Goal: Information Seeking & Learning: Understand process/instructions

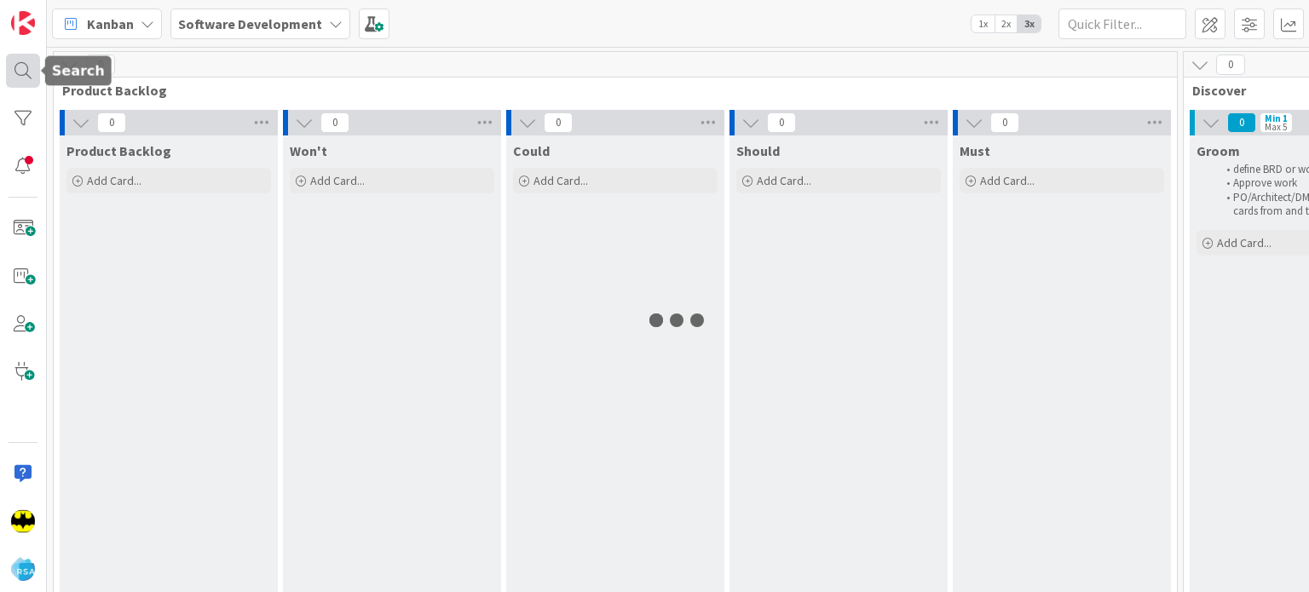
click at [9, 61] on div at bounding box center [23, 71] width 34 height 34
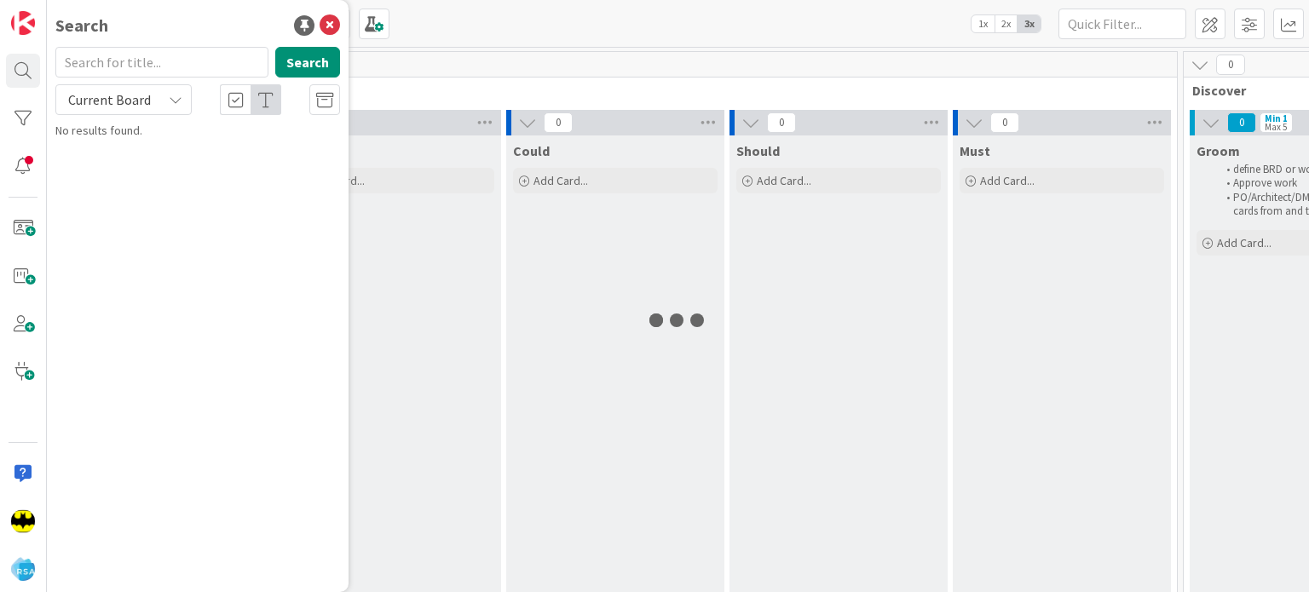
click at [135, 57] on input "text" at bounding box center [161, 62] width 213 height 31
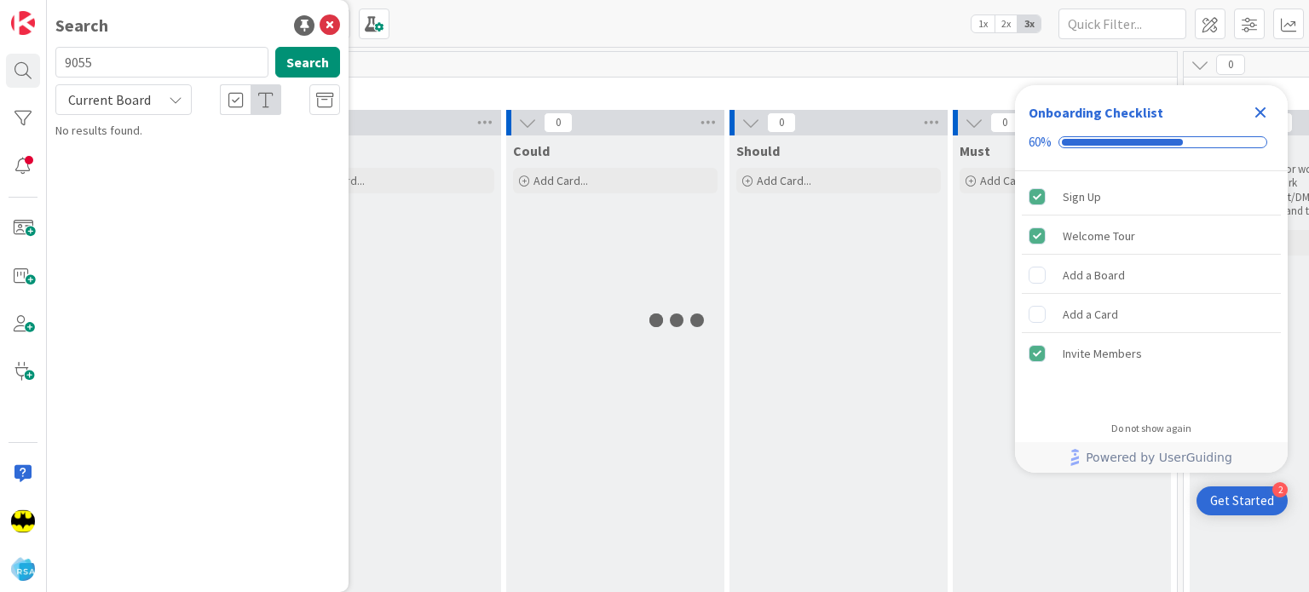
type input "9055"
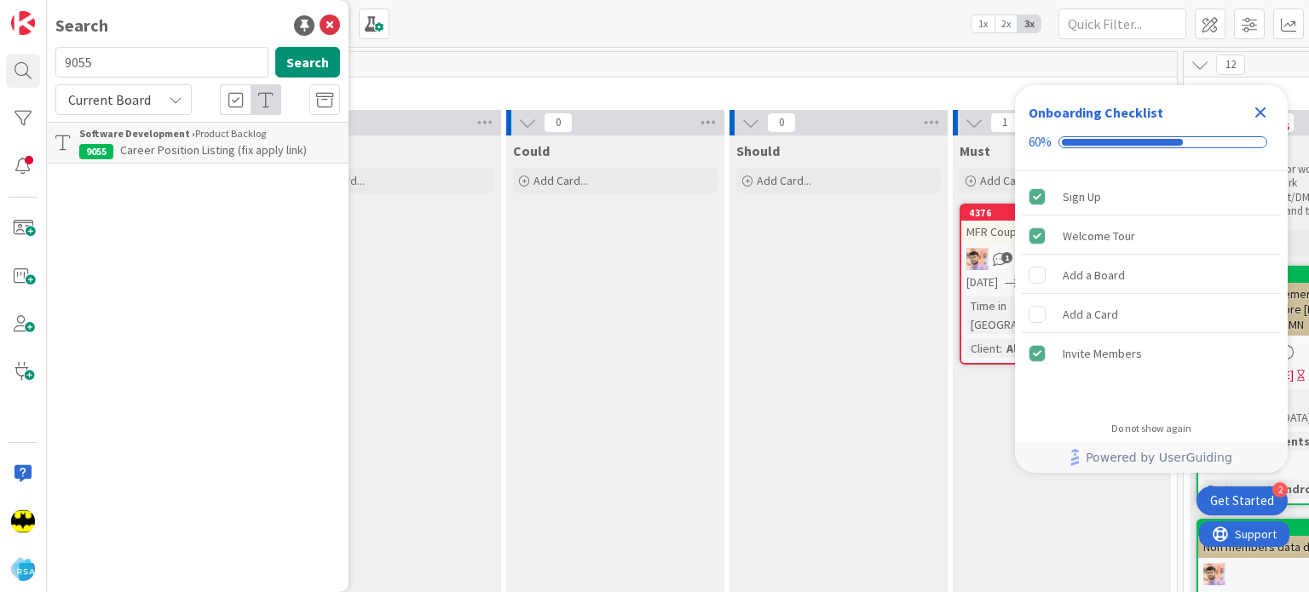
click at [195, 138] on div "Software Development › Product Backlog" at bounding box center [209, 133] width 261 height 15
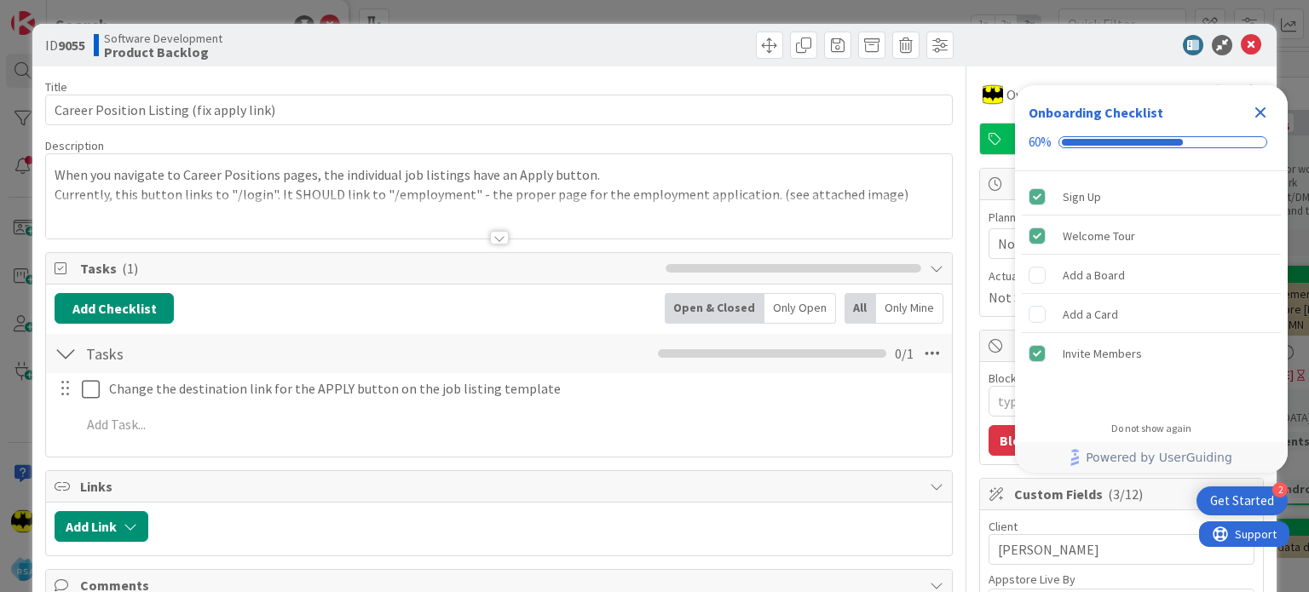
click at [492, 233] on div at bounding box center [499, 238] width 19 height 14
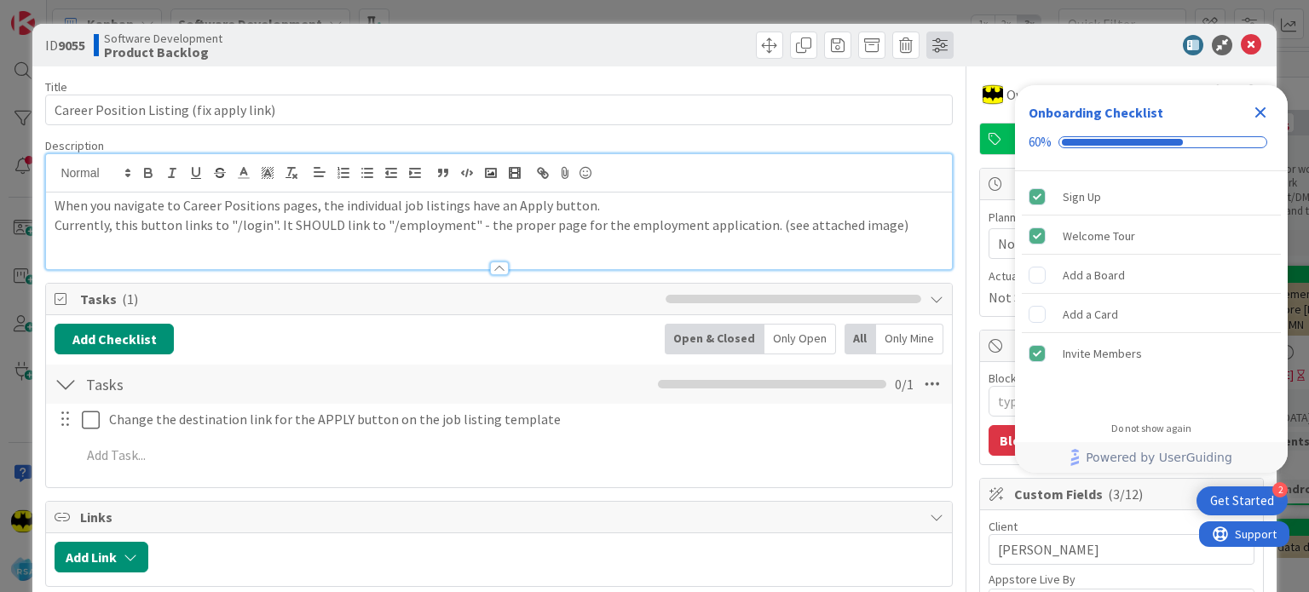
type textarea "x"
click at [1221, 43] on div at bounding box center [1113, 45] width 302 height 20
drag, startPoint x: 1248, startPoint y: 53, endPoint x: 1238, endPoint y: 50, distance: 10.5
click at [1238, 50] on div at bounding box center [1113, 45] width 302 height 20
click at [1241, 50] on icon at bounding box center [1251, 45] width 20 height 20
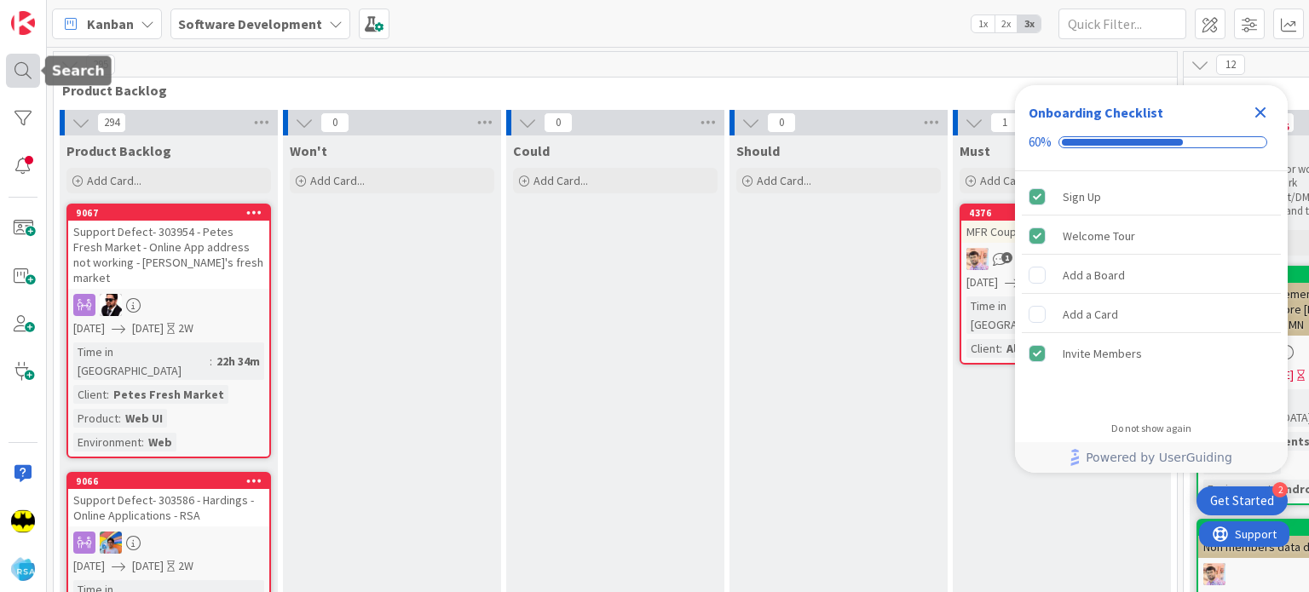
click at [19, 72] on div at bounding box center [23, 71] width 34 height 34
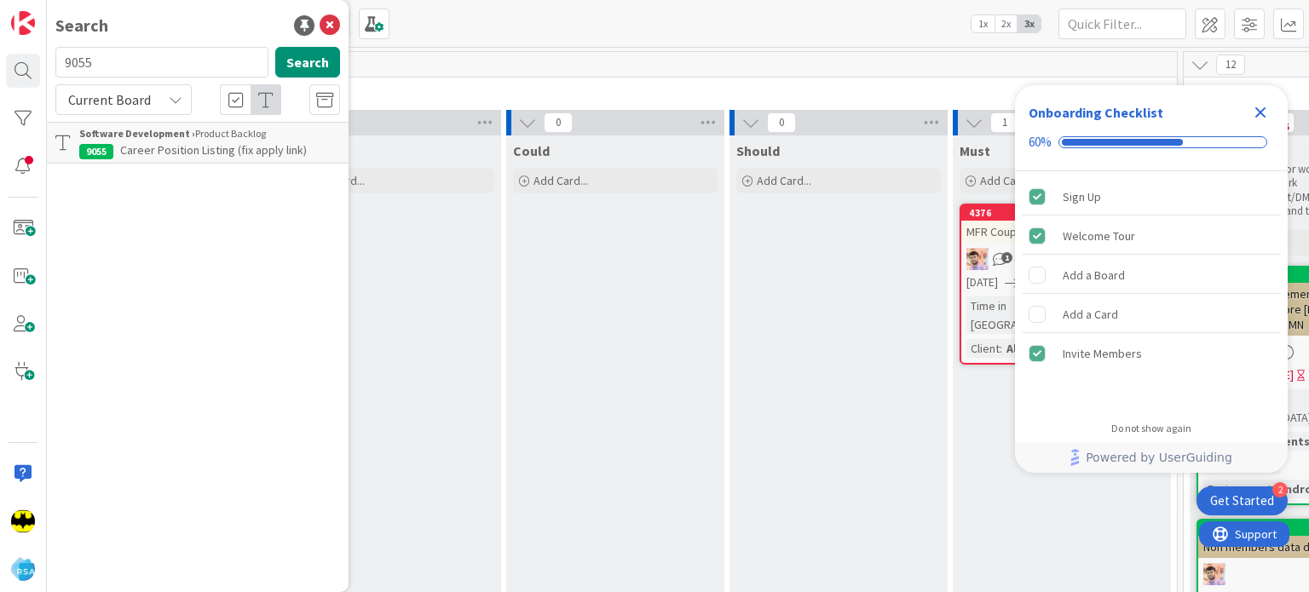
click at [171, 71] on input "9055" at bounding box center [161, 62] width 213 height 31
type input "9050"
click at [187, 153] on span "Employment Application rework" at bounding box center [201, 149] width 163 height 15
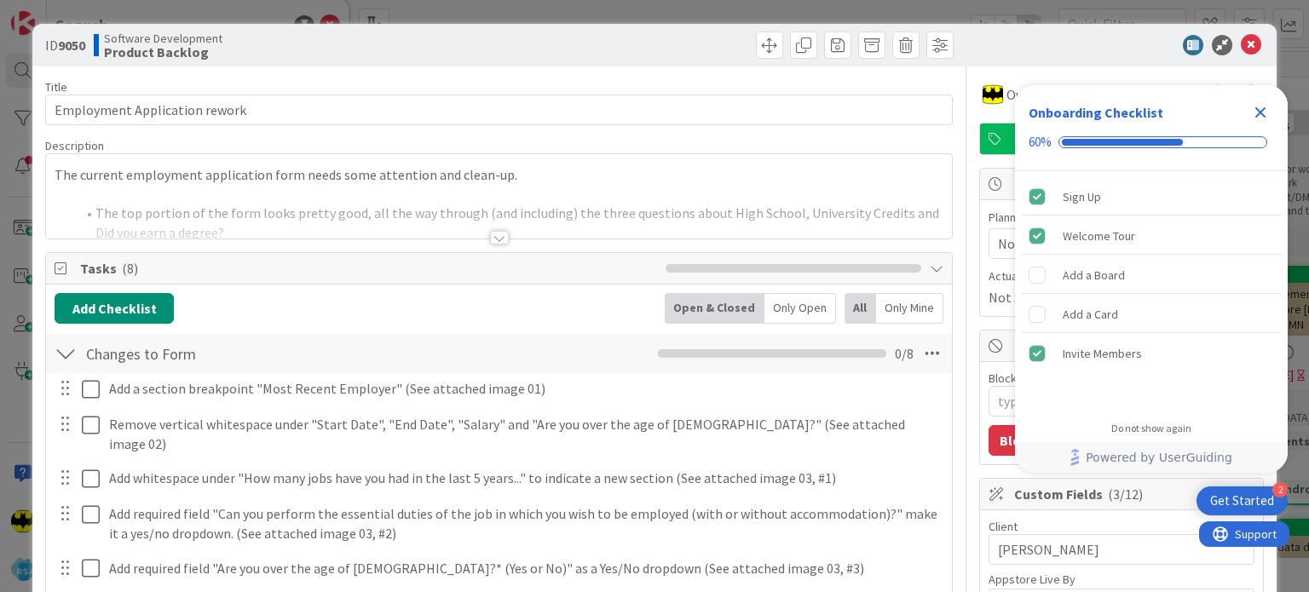
click at [490, 234] on div at bounding box center [499, 238] width 19 height 14
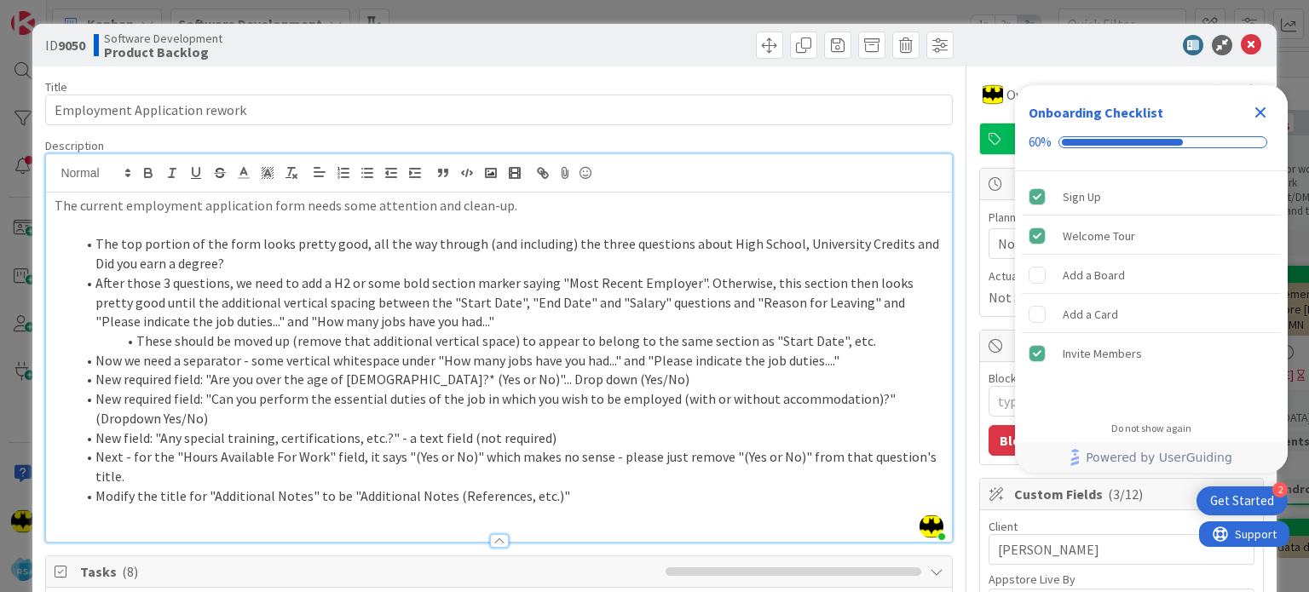
click at [1254, 118] on icon "Close Checklist" at bounding box center [1260, 112] width 20 height 20
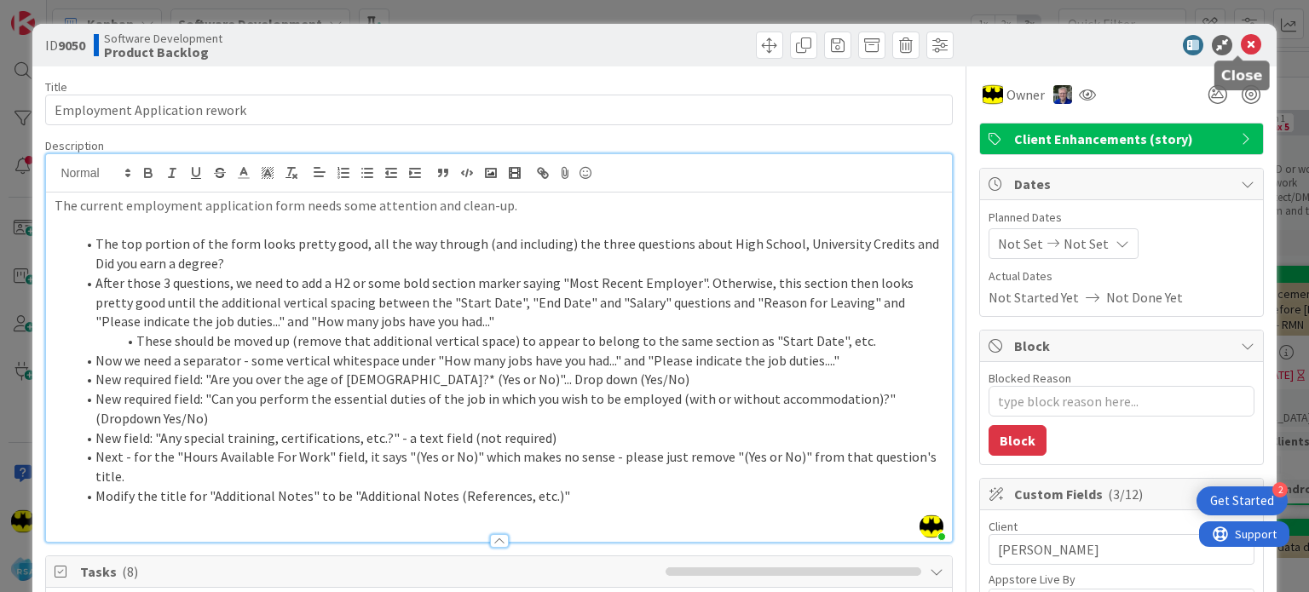
click at [1244, 49] on icon at bounding box center [1251, 45] width 20 height 20
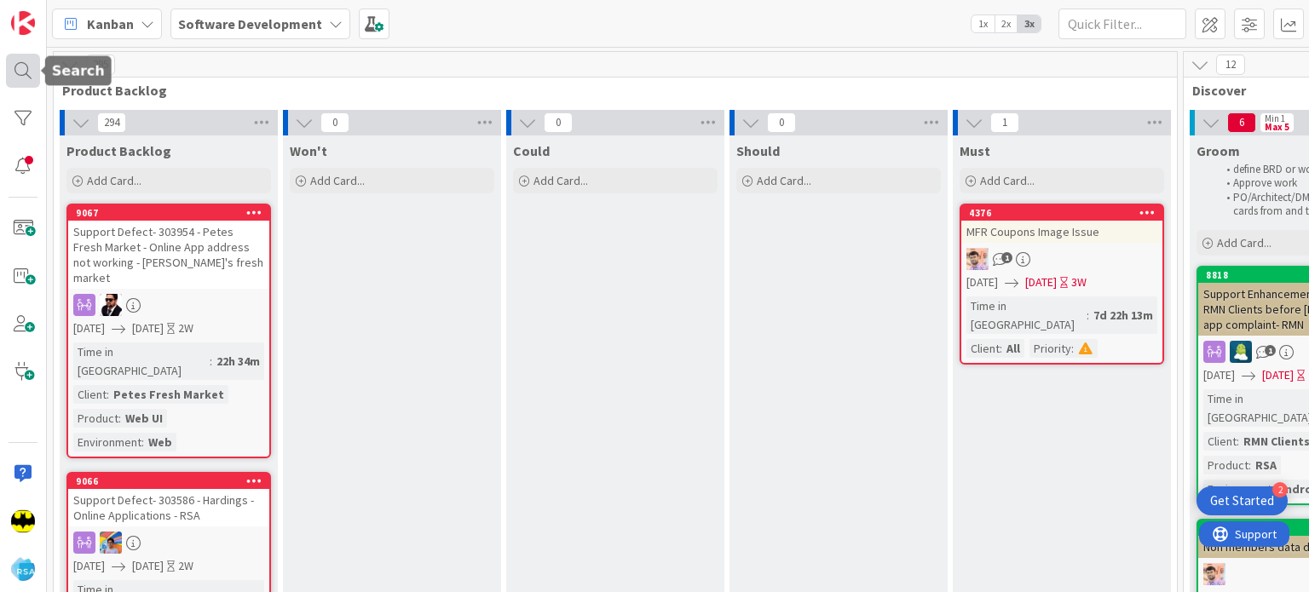
click at [27, 84] on div at bounding box center [23, 71] width 34 height 34
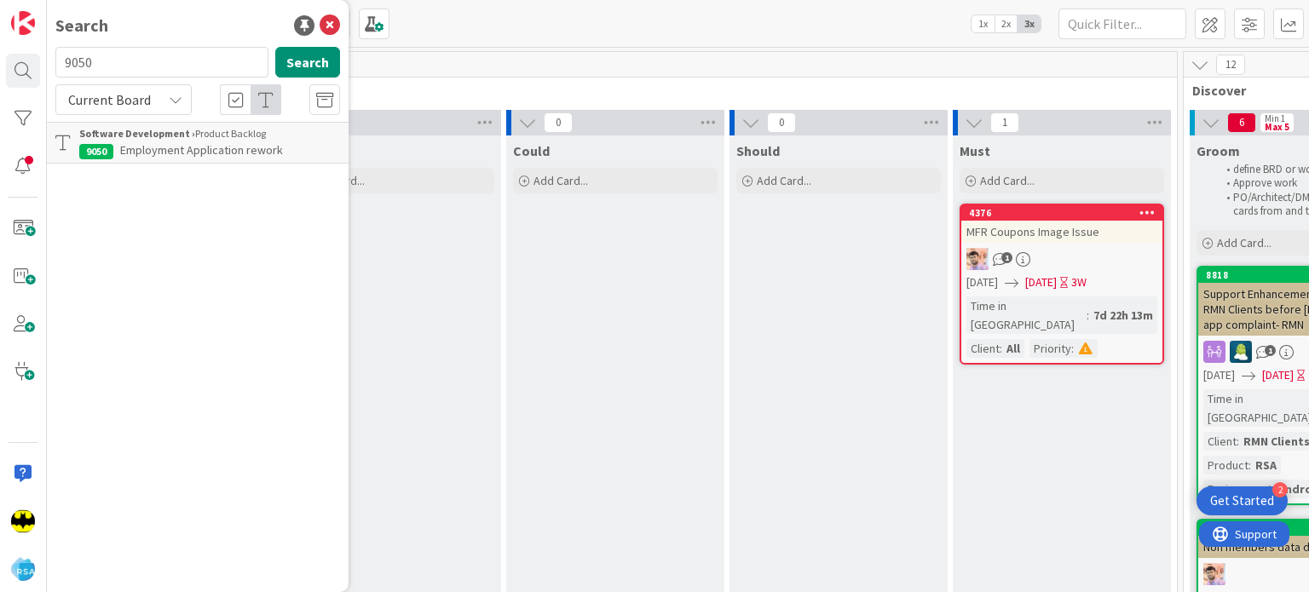
click at [109, 74] on input "9050" at bounding box center [161, 62] width 213 height 31
click at [199, 134] on div "Software Development › Product Backlog" at bounding box center [209, 133] width 261 height 15
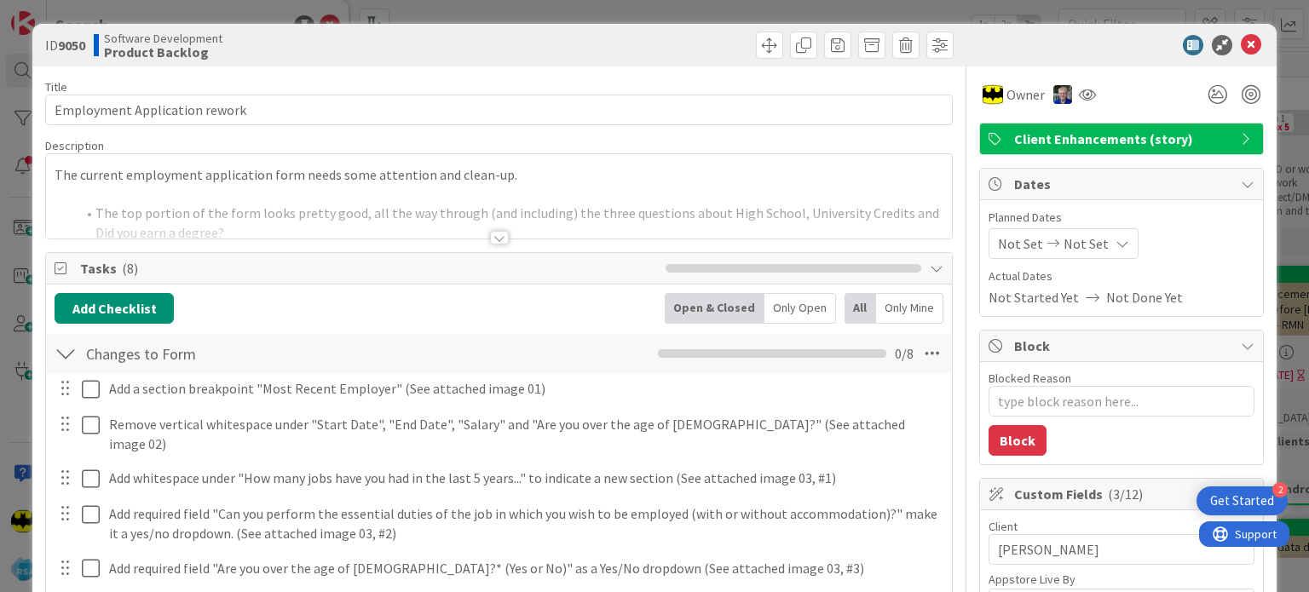
type textarea "x"
click at [499, 238] on div at bounding box center [499, 238] width 19 height 14
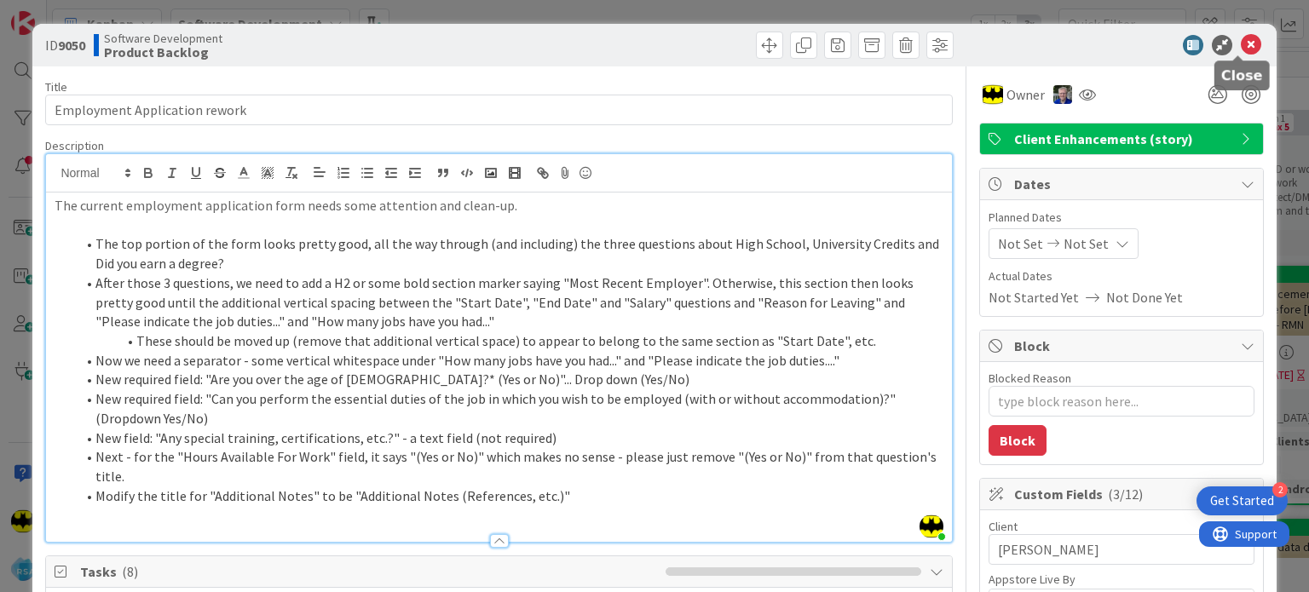
click at [1241, 47] on icon at bounding box center [1251, 45] width 20 height 20
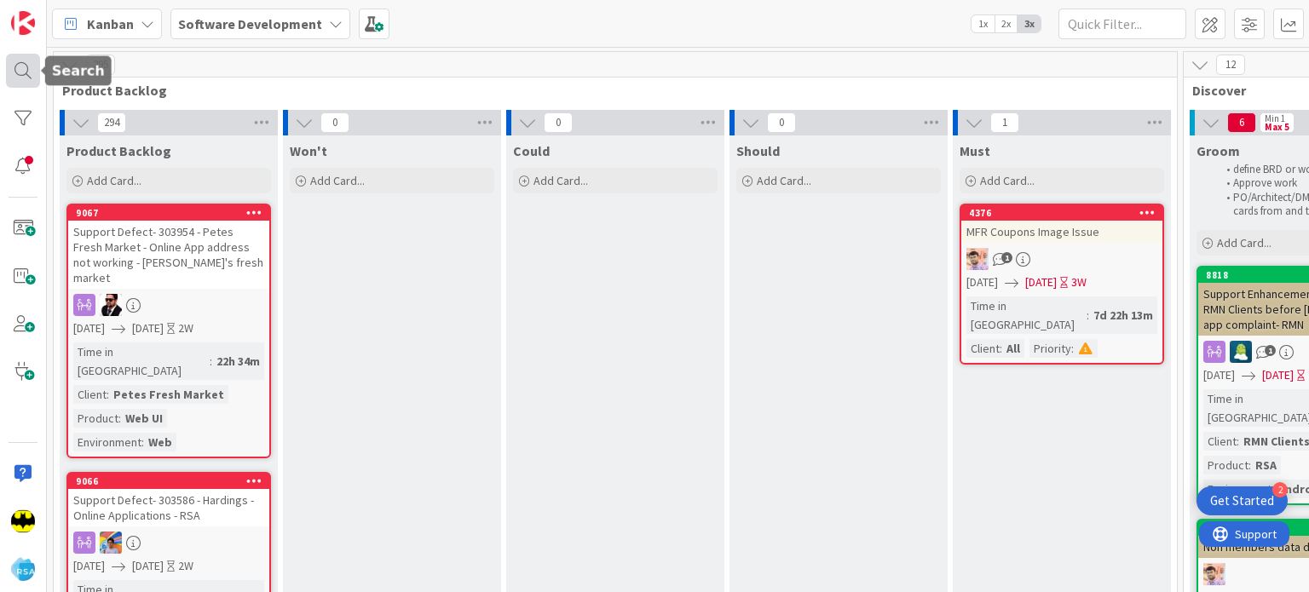
click at [14, 72] on div at bounding box center [23, 71] width 34 height 34
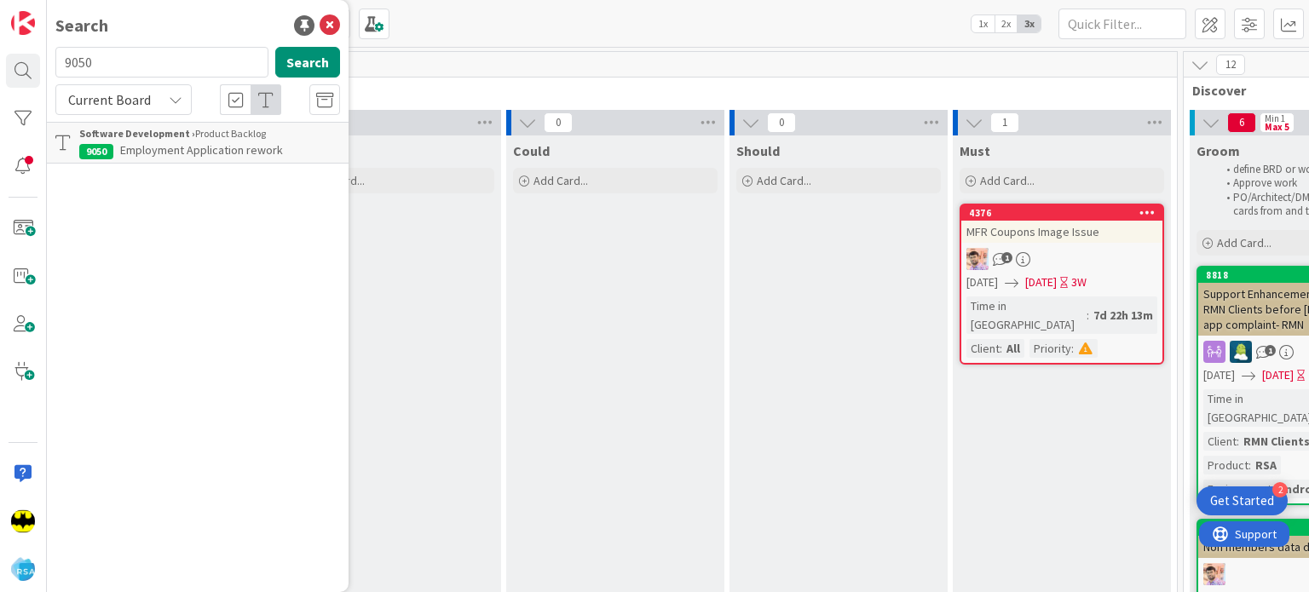
click at [127, 67] on input "9050" at bounding box center [161, 62] width 213 height 31
type input "9055"
click at [240, 151] on span "Career Position Listing (fix apply link)" at bounding box center [213, 149] width 187 height 15
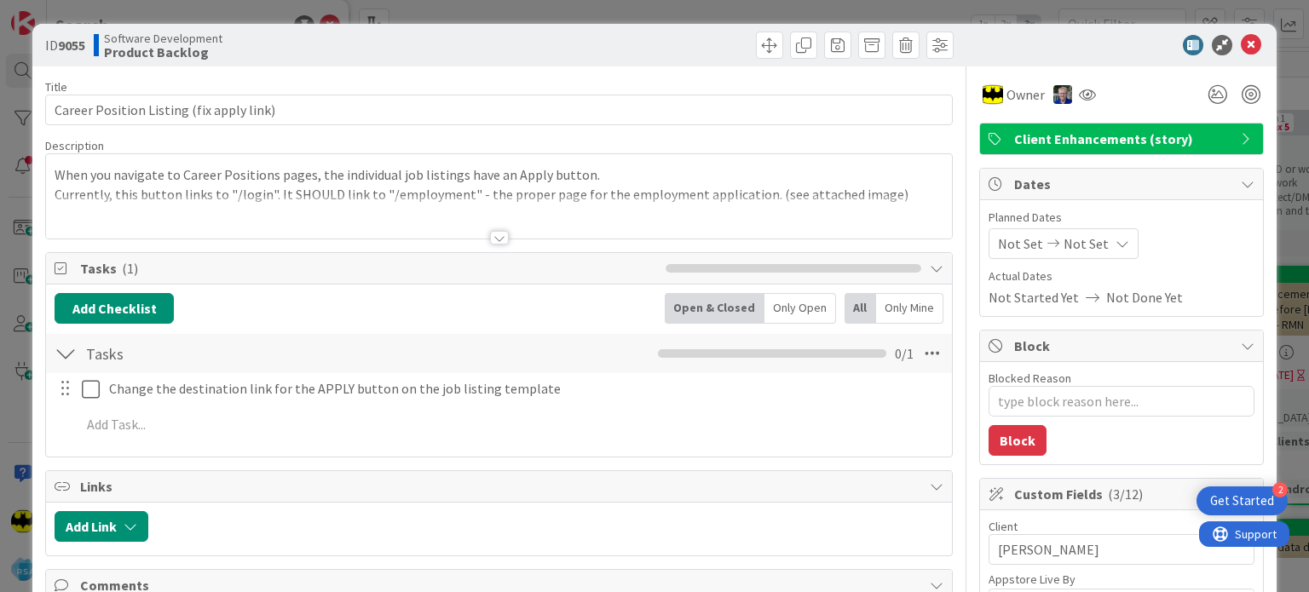
type textarea "x"
click at [494, 236] on div at bounding box center [499, 238] width 19 height 14
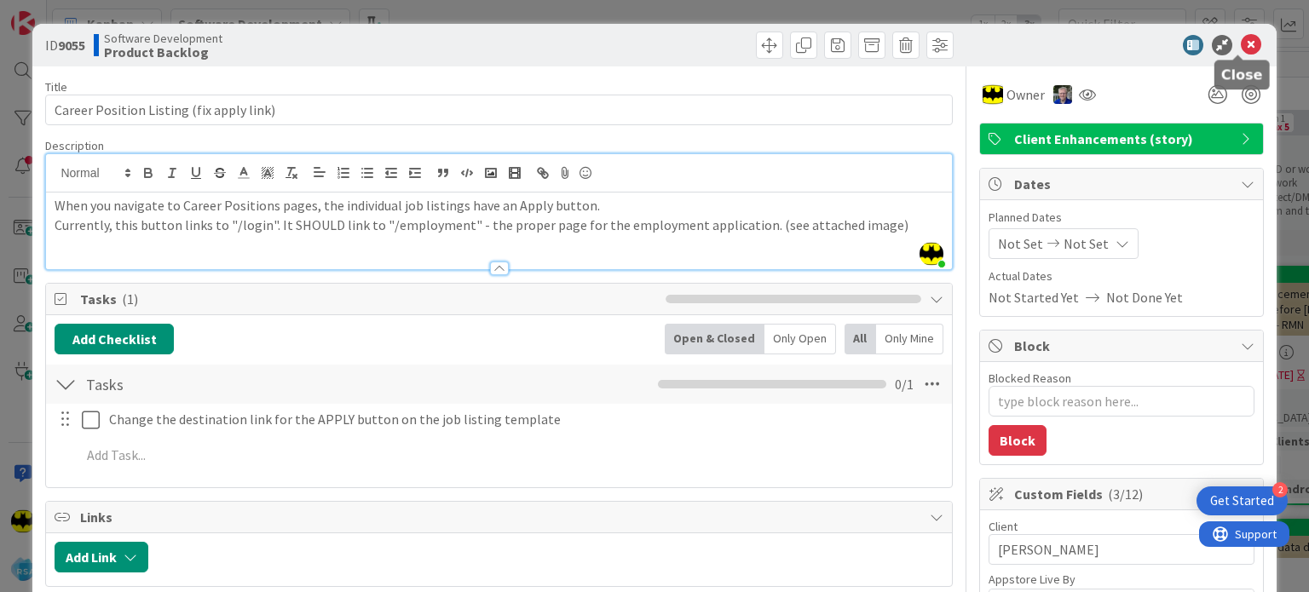
click at [1241, 45] on icon at bounding box center [1251, 45] width 20 height 20
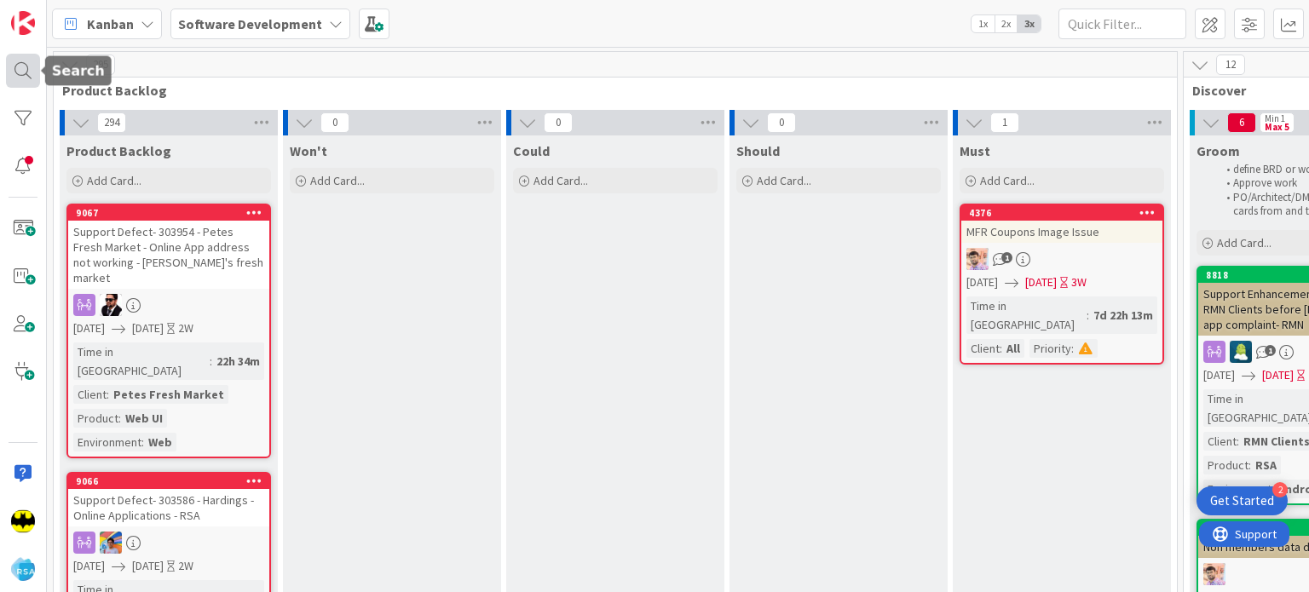
click at [16, 72] on div at bounding box center [23, 71] width 34 height 34
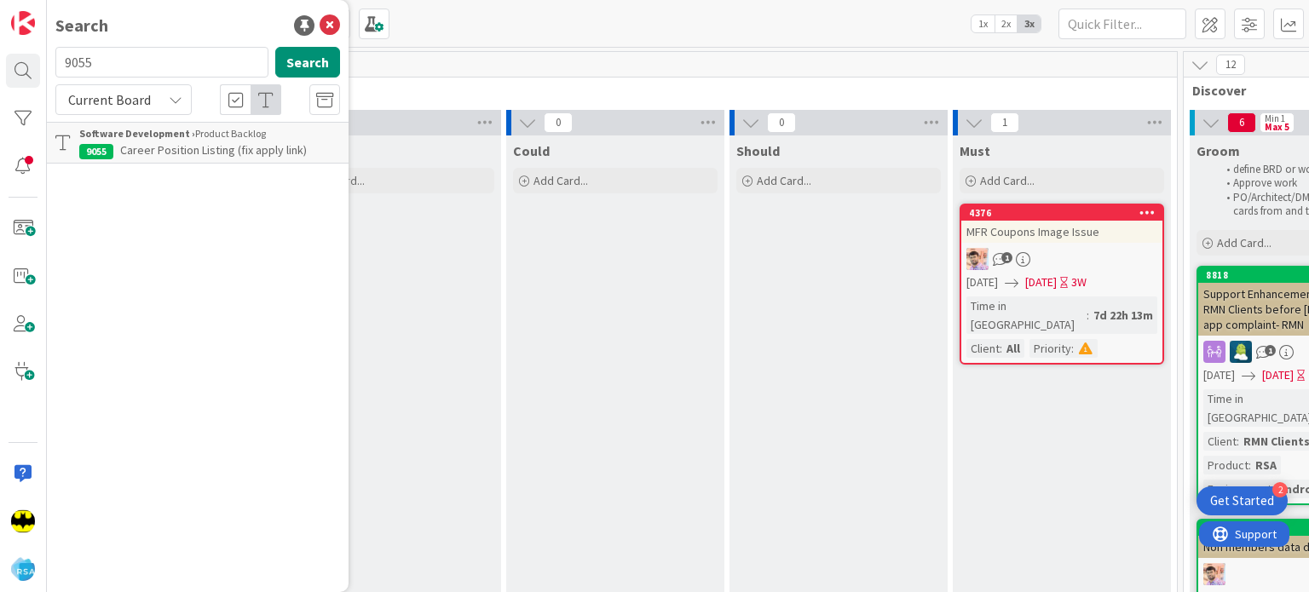
click at [150, 52] on input "9055" at bounding box center [161, 62] width 213 height 31
type input "9050"
click at [192, 158] on p "Employment Application rework" at bounding box center [209, 150] width 261 height 18
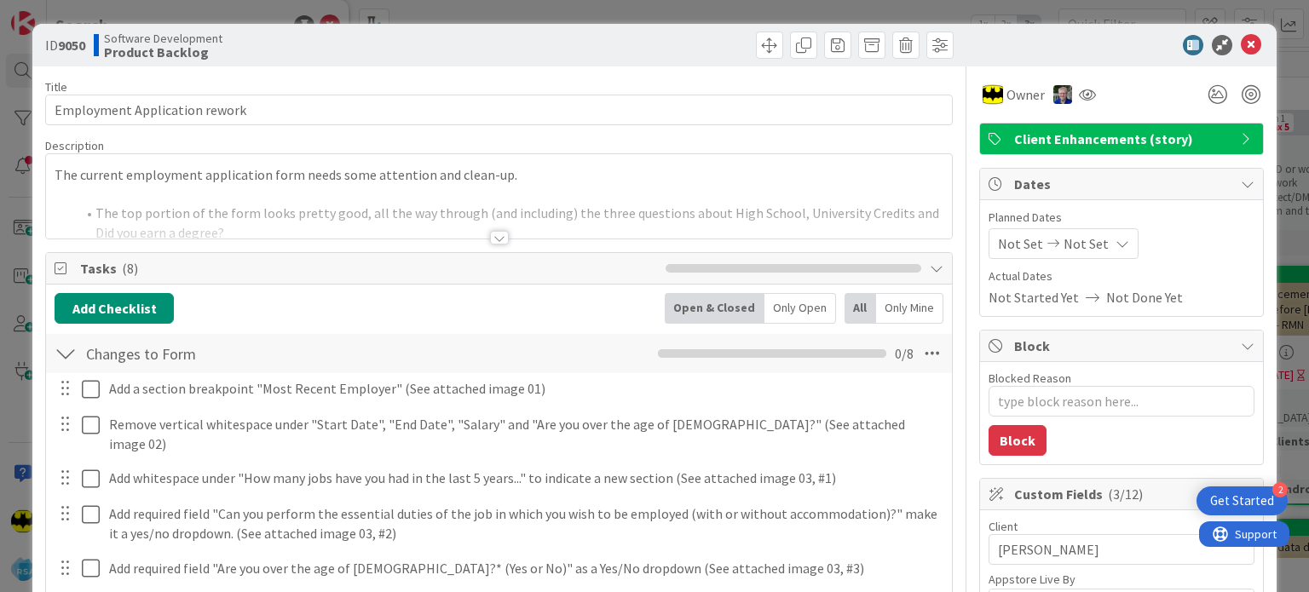
type textarea "x"
click at [475, 238] on div at bounding box center [498, 230] width 907 height 19
click at [490, 238] on div at bounding box center [499, 238] width 19 height 14
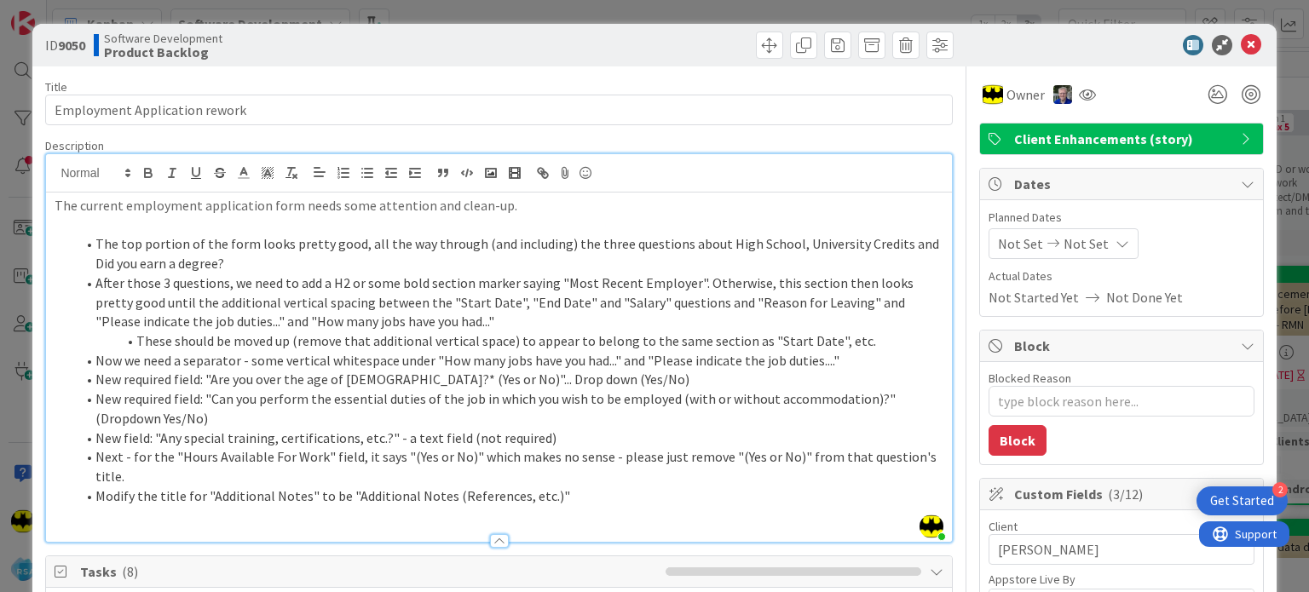
click at [258, 390] on li "New required field: "Can you perform the essential duties of the job in which y…" at bounding box center [508, 408] width 867 height 38
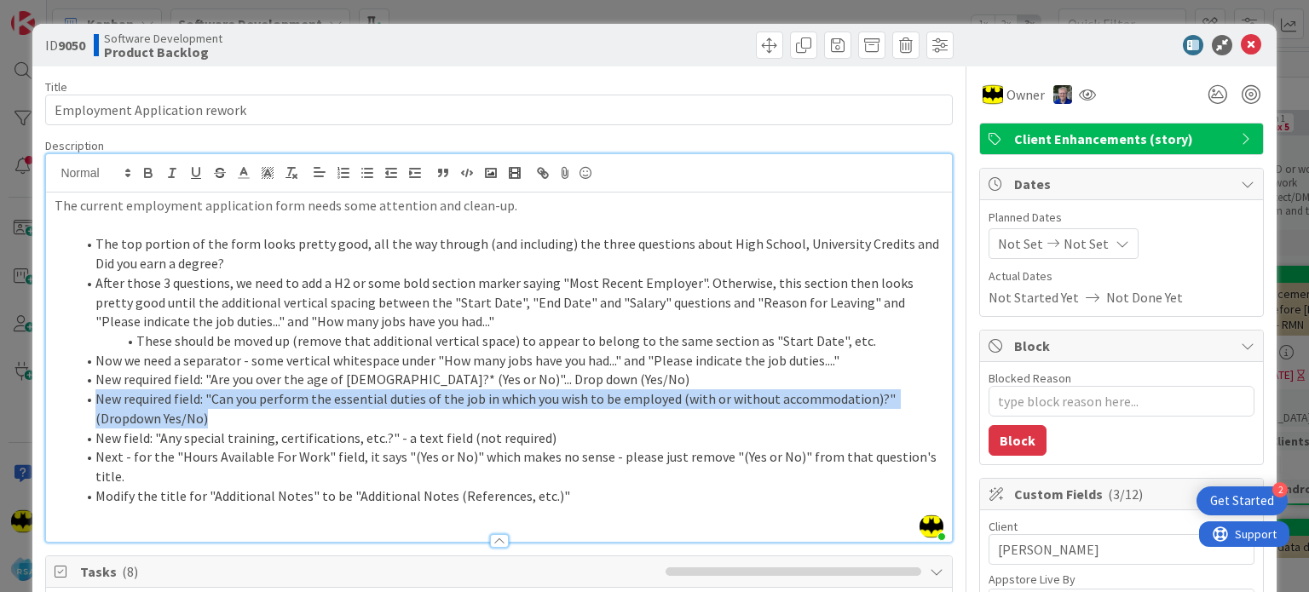
click at [258, 390] on li "New required field: "Can you perform the essential duties of the job in which y…" at bounding box center [508, 408] width 867 height 38
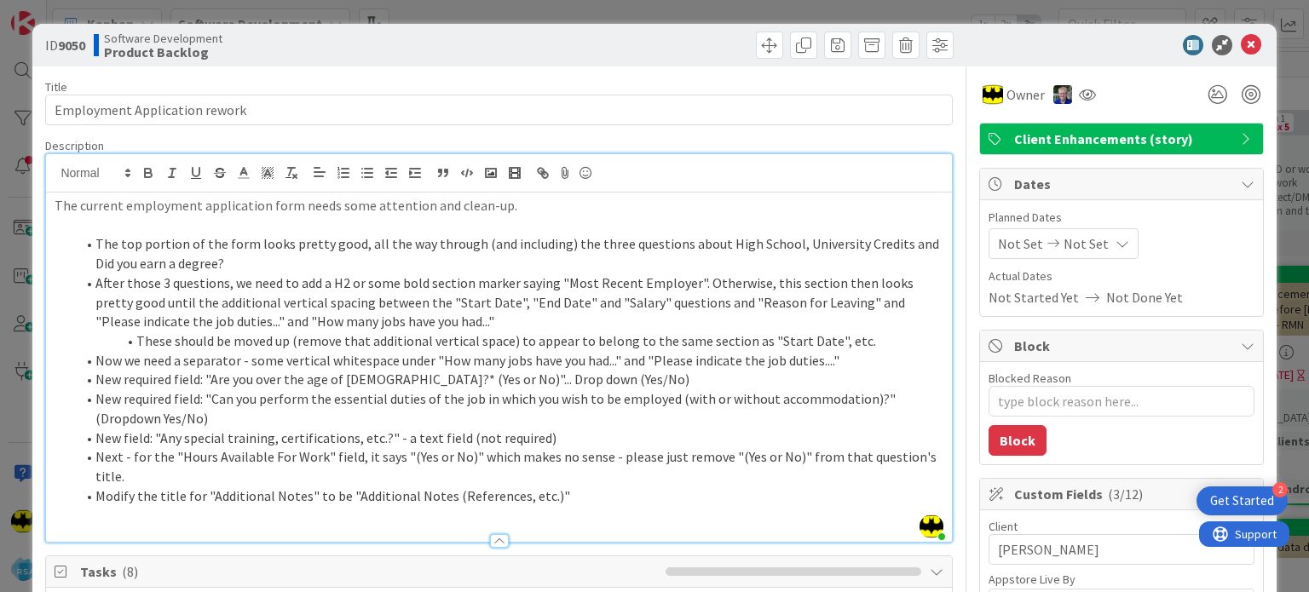
click at [318, 371] on li "New required field: "Are you over the age of [DEMOGRAPHIC_DATA]?* (Yes or No)".…" at bounding box center [508, 380] width 867 height 20
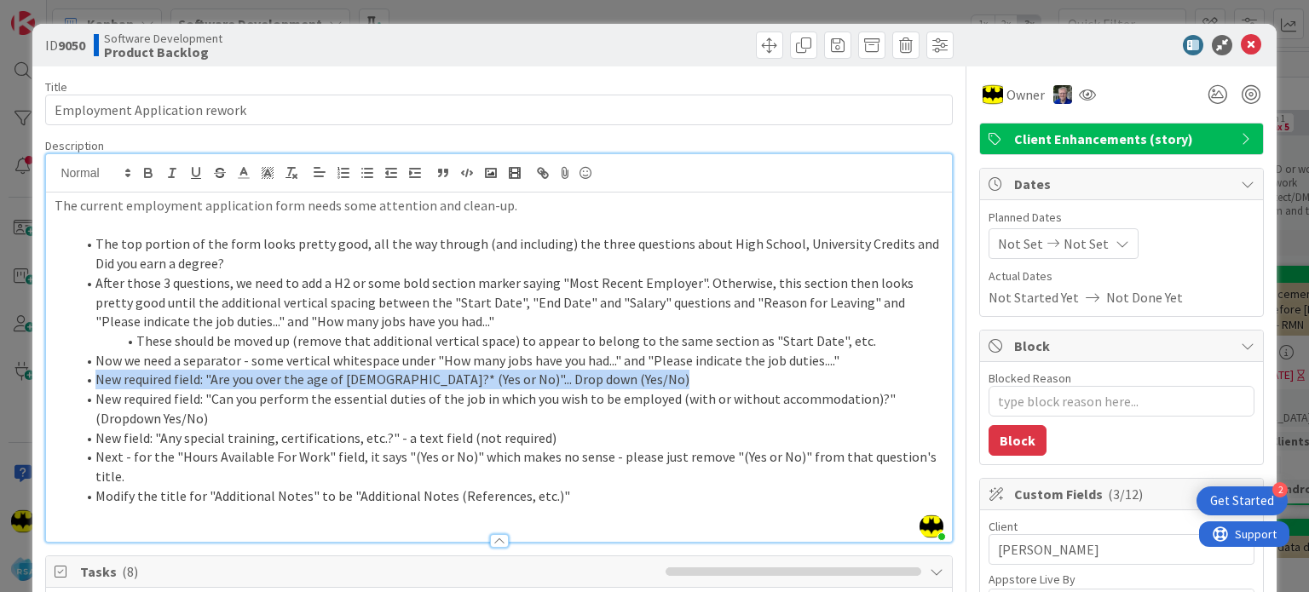
click at [318, 371] on li "New required field: "Are you over the age of [DEMOGRAPHIC_DATA]?* (Yes or No)".…" at bounding box center [508, 380] width 867 height 20
click at [283, 377] on li "New required field: "Are you over the age of [DEMOGRAPHIC_DATA]?* (Yes or No)".…" at bounding box center [508, 380] width 867 height 20
drag, startPoint x: 214, startPoint y: 378, endPoint x: 499, endPoint y: 375, distance: 284.6
click at [499, 375] on li "New required field: "Are you over the age of [DEMOGRAPHIC_DATA]?* (Yes or No)".…" at bounding box center [508, 380] width 867 height 20
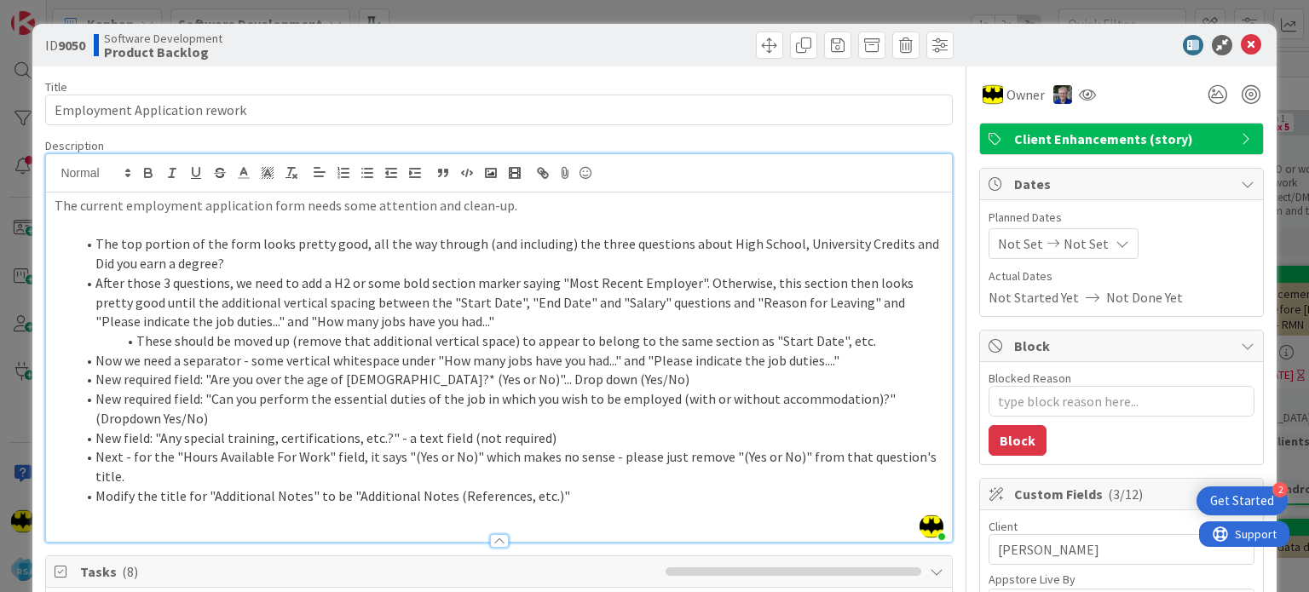
click at [605, 364] on li "Now we need a separator - some vertical whitespace under "How many jobs have yo…" at bounding box center [508, 361] width 867 height 20
click at [588, 378] on li "New required field: "Are you over the age of [DEMOGRAPHIC_DATA]?* (Yes or No)".…" at bounding box center [508, 380] width 867 height 20
click at [1242, 40] on icon at bounding box center [1251, 45] width 20 height 20
